Goal: Task Accomplishment & Management: Use online tool/utility

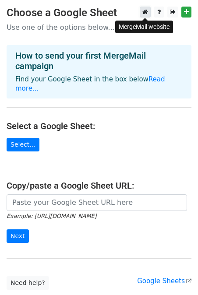
click at [145, 14] on icon at bounding box center [145, 12] width 6 height 6
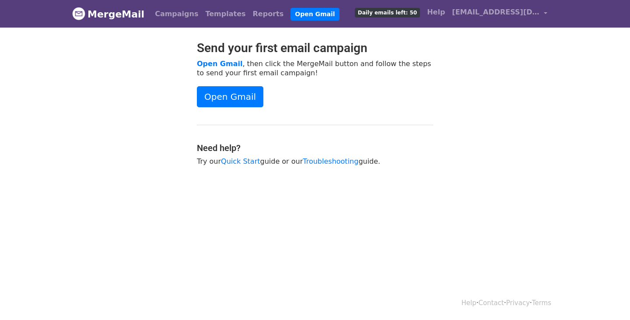
scroll to position [1, 0]
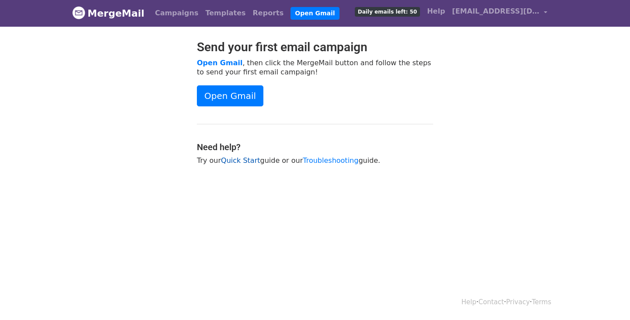
click at [237, 161] on link "Quick Start" at bounding box center [240, 160] width 39 height 8
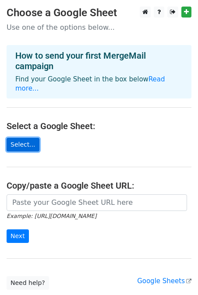
click at [25, 138] on link "Select..." at bounding box center [23, 145] width 33 height 14
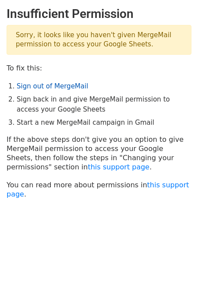
click at [57, 86] on link "Sign out of MergeMail" at bounding box center [52, 86] width 71 height 8
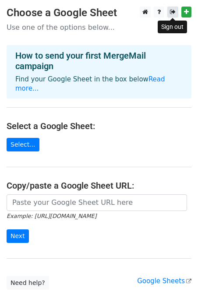
click at [173, 11] on icon at bounding box center [173, 12] width 6 height 6
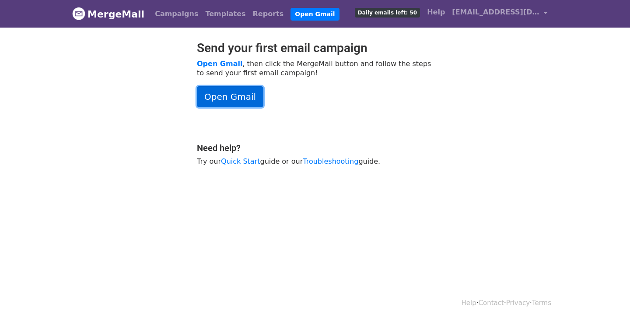
click at [219, 91] on link "Open Gmail" at bounding box center [230, 96] width 67 height 21
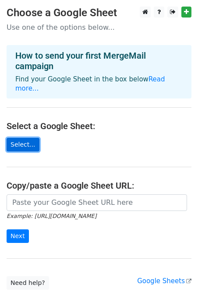
click at [32, 138] on link "Select..." at bounding box center [23, 145] width 33 height 14
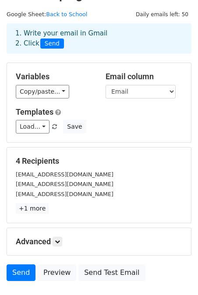
scroll to position [33, 0]
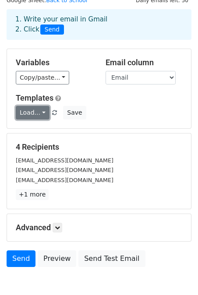
click at [33, 116] on link "Load..." at bounding box center [33, 113] width 34 height 14
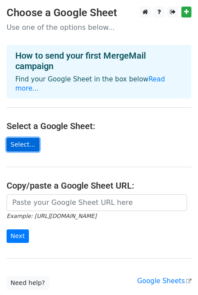
click at [18, 138] on link "Select..." at bounding box center [23, 145] width 33 height 14
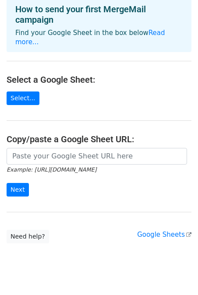
scroll to position [56, 0]
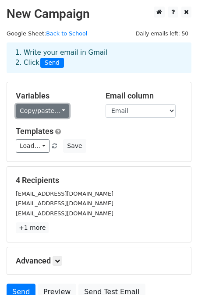
click at [46, 108] on link "Copy/paste..." at bounding box center [42, 111] width 53 height 14
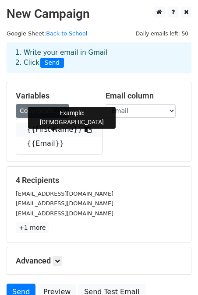
click at [43, 129] on link "{{First Name}}" at bounding box center [59, 130] width 86 height 14
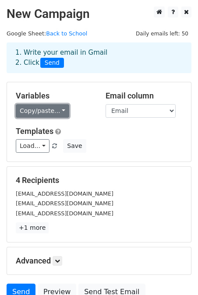
click at [32, 115] on link "Copy/paste..." at bounding box center [42, 111] width 53 height 14
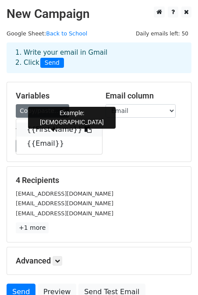
click at [42, 130] on link "{{First Name}}" at bounding box center [59, 130] width 86 height 14
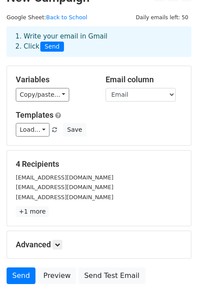
scroll to position [22, 0]
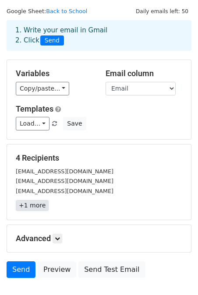
click at [28, 208] on link "+1 more" at bounding box center [32, 205] width 33 height 11
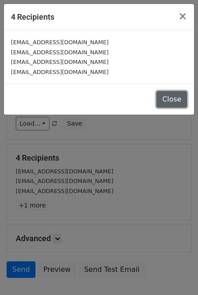
click at [174, 93] on button "Close" at bounding box center [171, 99] width 31 height 17
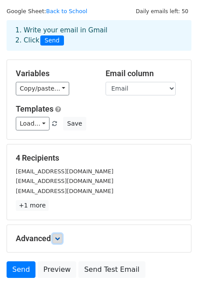
click at [57, 238] on icon at bounding box center [57, 238] width 5 height 5
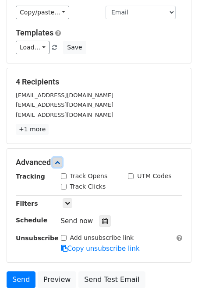
scroll to position [105, 0]
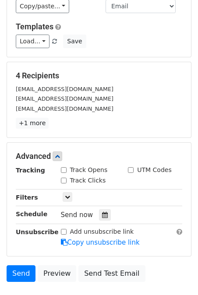
click at [76, 169] on label "Track Opens" at bounding box center [89, 169] width 38 height 9
click at [67, 169] on input "Track Opens" at bounding box center [64, 170] width 6 height 6
checkbox input "true"
click at [70, 196] on icon at bounding box center [67, 196] width 5 height 5
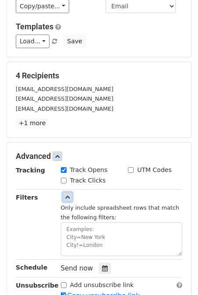
click at [70, 196] on icon at bounding box center [67, 196] width 5 height 5
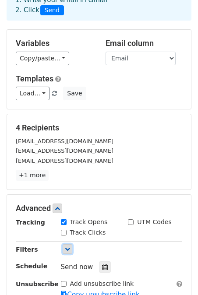
scroll to position [0, 0]
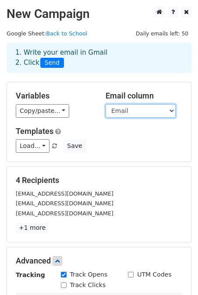
click at [141, 112] on select "First Name Email" at bounding box center [140, 111] width 70 height 14
click at [105, 104] on select "First Name Email" at bounding box center [140, 111] width 70 height 14
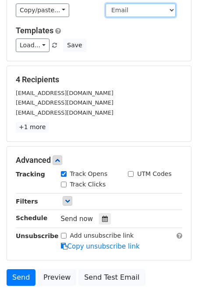
scroll to position [165, 0]
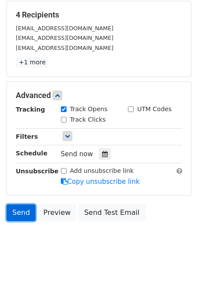
click at [13, 212] on link "Send" at bounding box center [21, 212] width 29 height 17
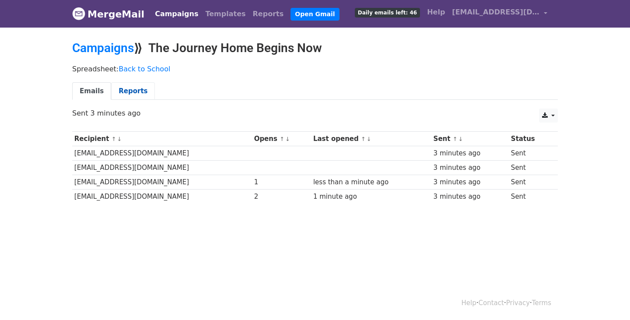
click at [142, 83] on link "Reports" at bounding box center [133, 91] width 44 height 18
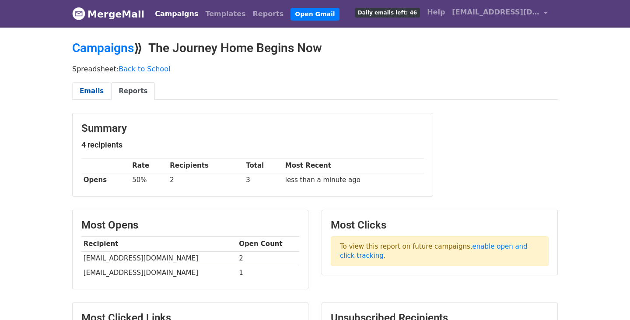
click at [99, 89] on link "Emails" at bounding box center [91, 91] width 39 height 18
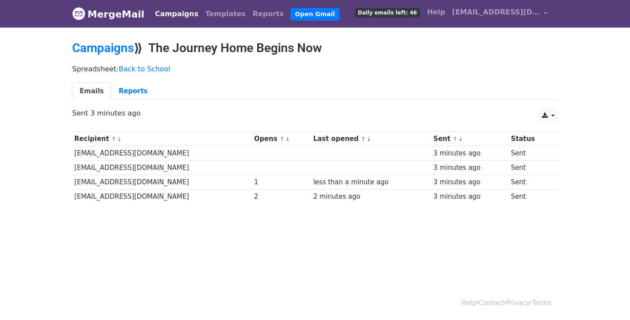
scroll to position [1, 0]
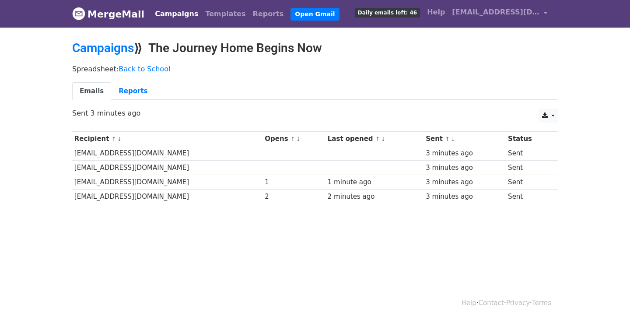
click at [263, 188] on td "1" at bounding box center [294, 182] width 63 height 14
click at [263, 161] on td at bounding box center [294, 168] width 63 height 14
click at [118, 165] on td "hadeel@karamfoundation.org" at bounding box center [167, 168] width 191 height 14
click at [111, 157] on td "majzr121@gmail.com" at bounding box center [167, 153] width 191 height 14
click at [130, 90] on link "Reports" at bounding box center [133, 91] width 44 height 18
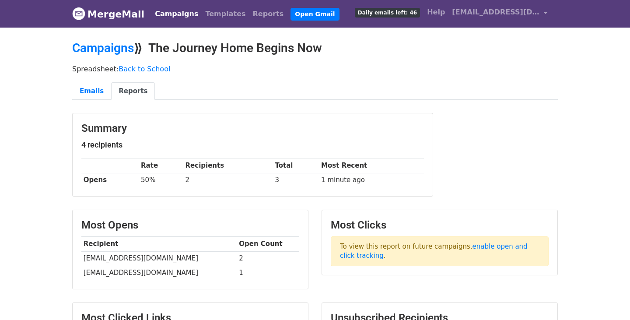
click at [417, 11] on span "Daily emails left: 46" at bounding box center [387, 13] width 65 height 10
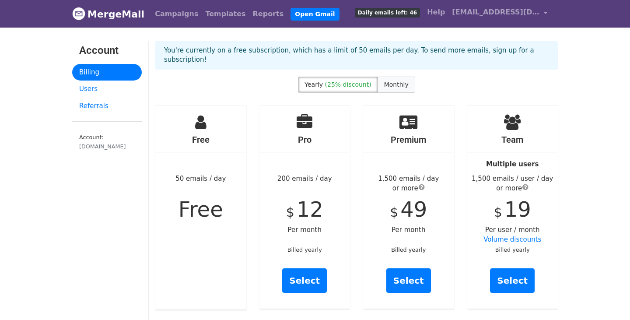
click at [389, 81] on span "Monthly" at bounding box center [396, 84] width 25 height 7
click at [346, 81] on span "(25% discount)" at bounding box center [348, 84] width 46 height 7
click at [395, 81] on span "Monthly" at bounding box center [396, 84] width 25 height 7
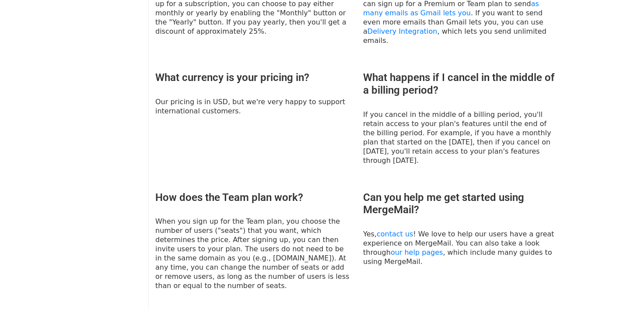
scroll to position [595, 0]
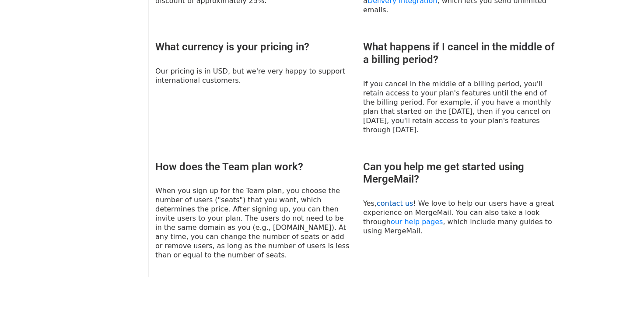
click at [391, 199] on link "contact us" at bounding box center [395, 203] width 36 height 8
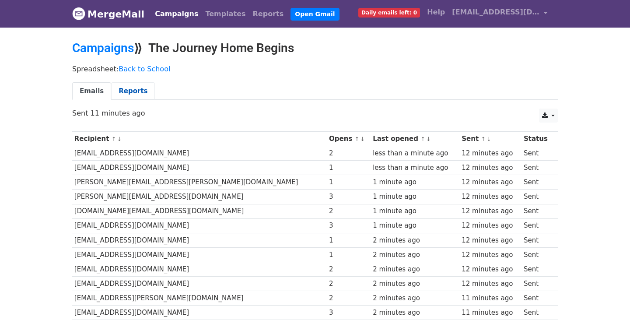
click at [135, 87] on link "Reports" at bounding box center [133, 91] width 44 height 18
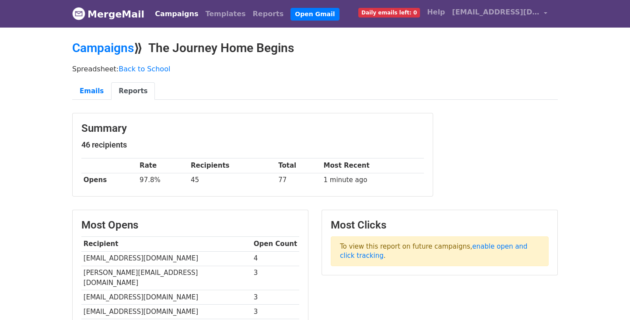
click at [147, 180] on td "97.8%" at bounding box center [162, 180] width 51 height 14
click at [204, 182] on td "45" at bounding box center [233, 180] width 88 height 14
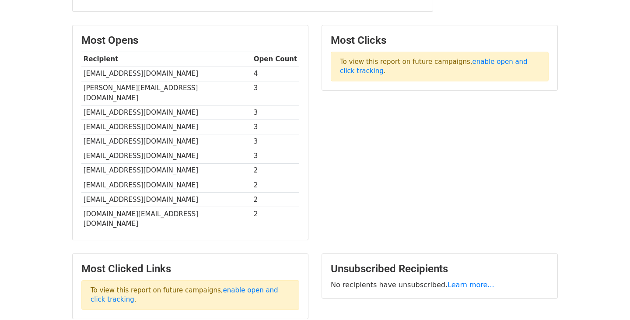
scroll to position [239, 0]
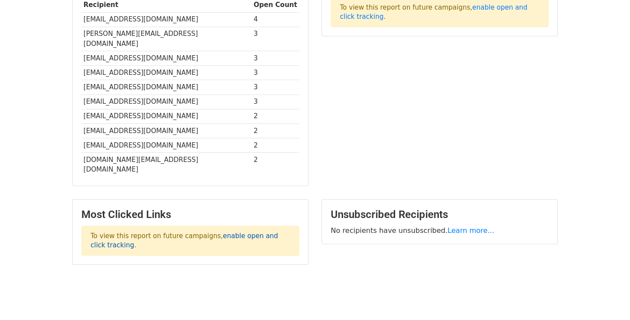
click at [243, 232] on link "enable open and click tracking" at bounding box center [185, 240] width 188 height 17
